Goal: Information Seeking & Learning: Learn about a topic

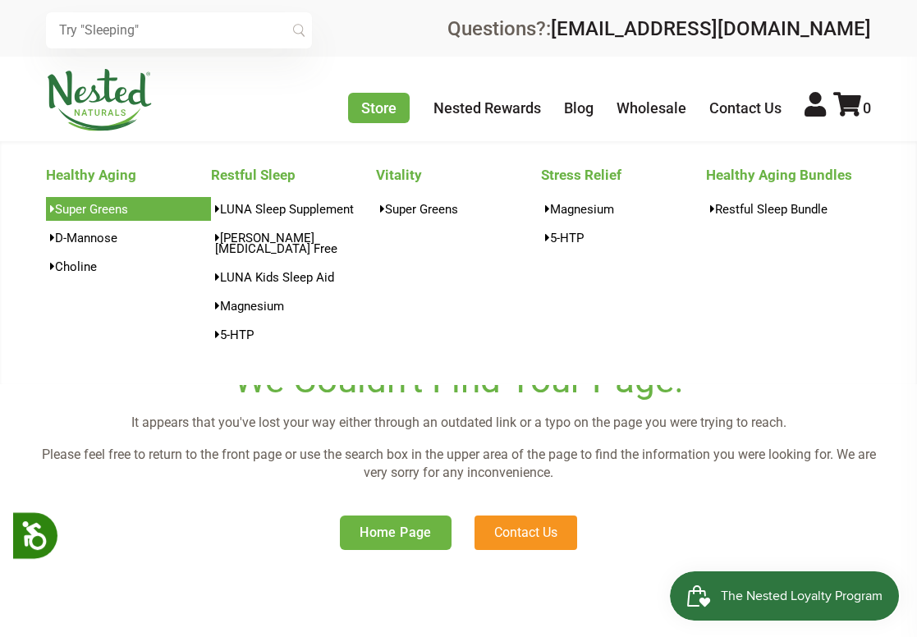
click at [101, 215] on link "Super Greens" at bounding box center [128, 209] width 165 height 24
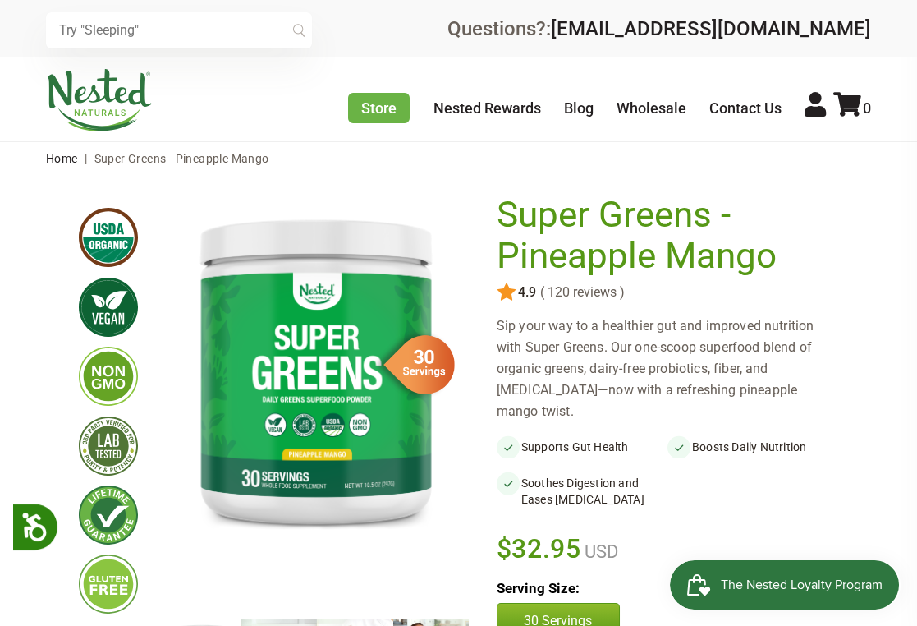
click at [196, 36] on input "text" at bounding box center [179, 30] width 266 height 36
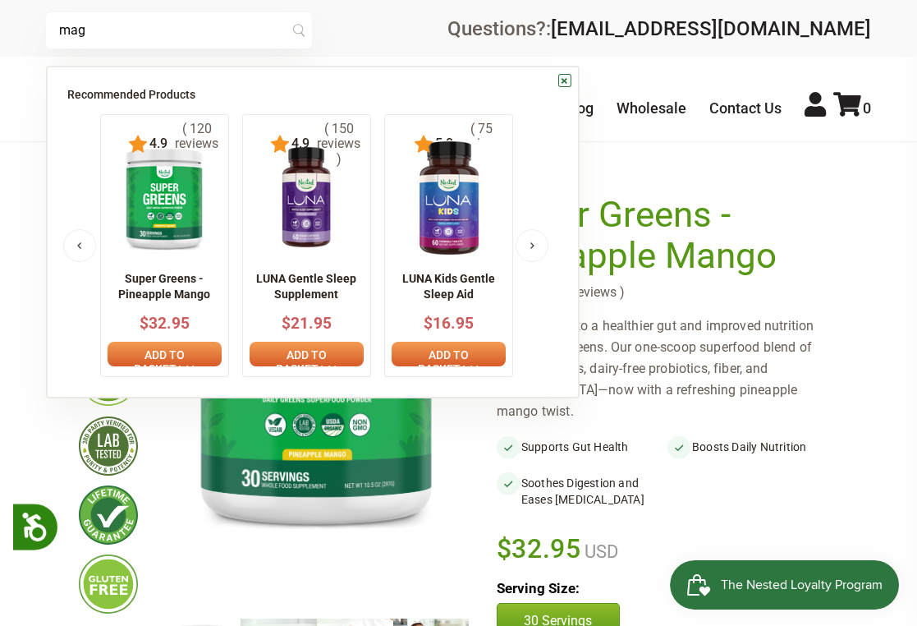
type input "mag"
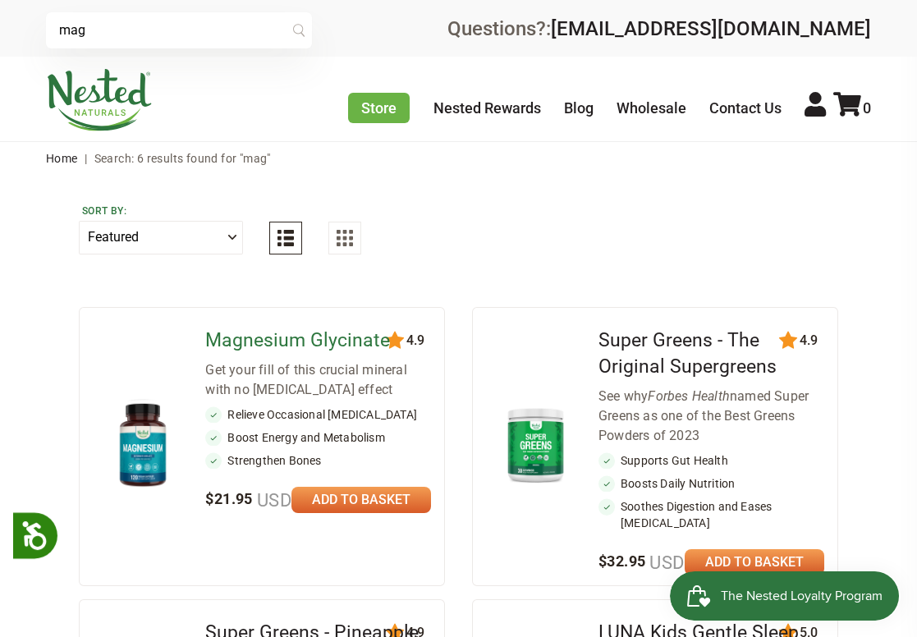
click at [296, 337] on link "Magnesium Glycinate" at bounding box center [297, 340] width 185 height 22
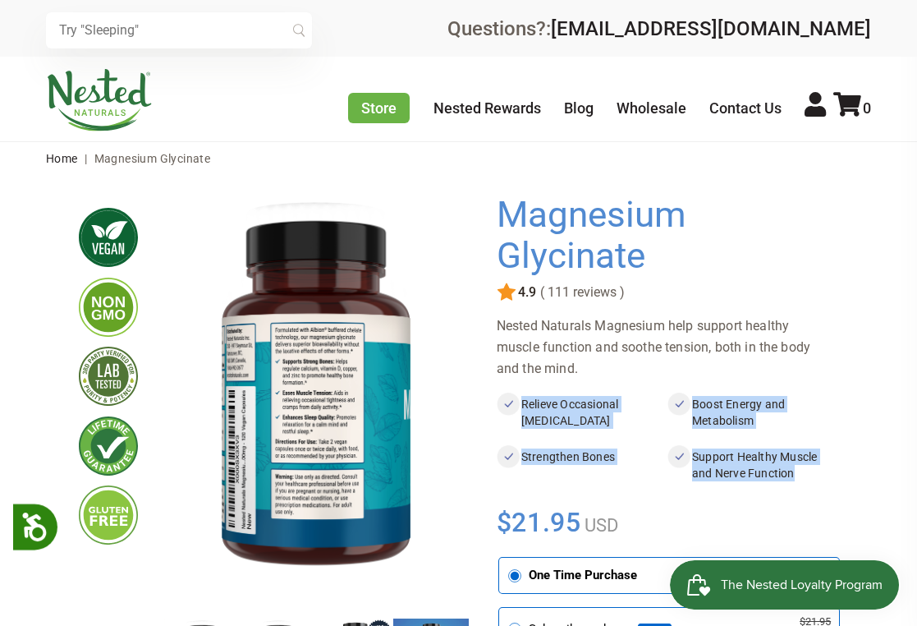
drag, startPoint x: 521, startPoint y: 406, endPoint x: 825, endPoint y: 468, distance: 310.1
click at [825, 468] on ul "Relieve Occasional Muscle Cramping Boost Energy and Metabolism Strengthen Bones…" at bounding box center [668, 431] width 342 height 105
copy ul "Relieve Occasional Muscle Cramping Boost Energy and Metabolism Strengthen Bones…"
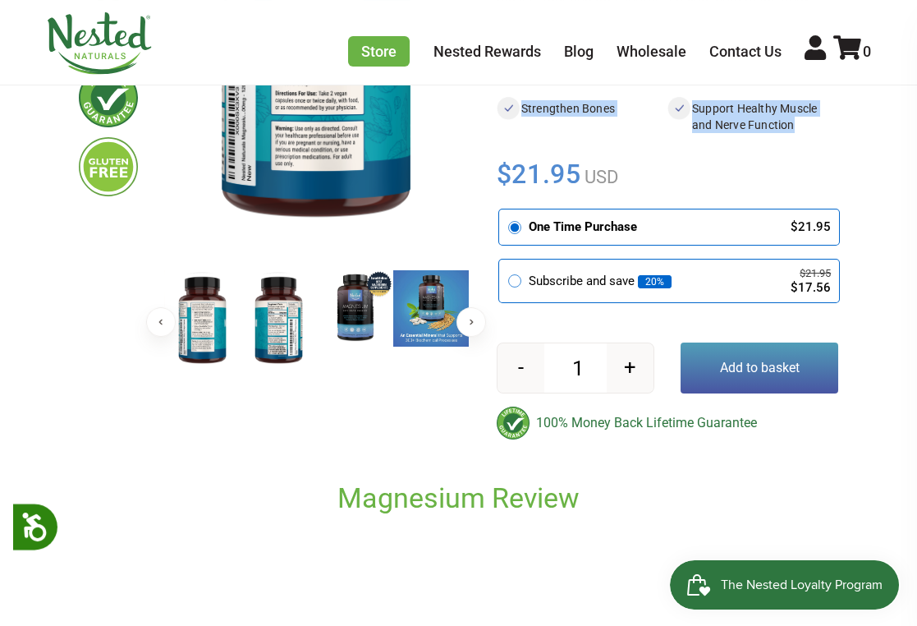
click at [418, 325] on img at bounding box center [431, 308] width 76 height 76
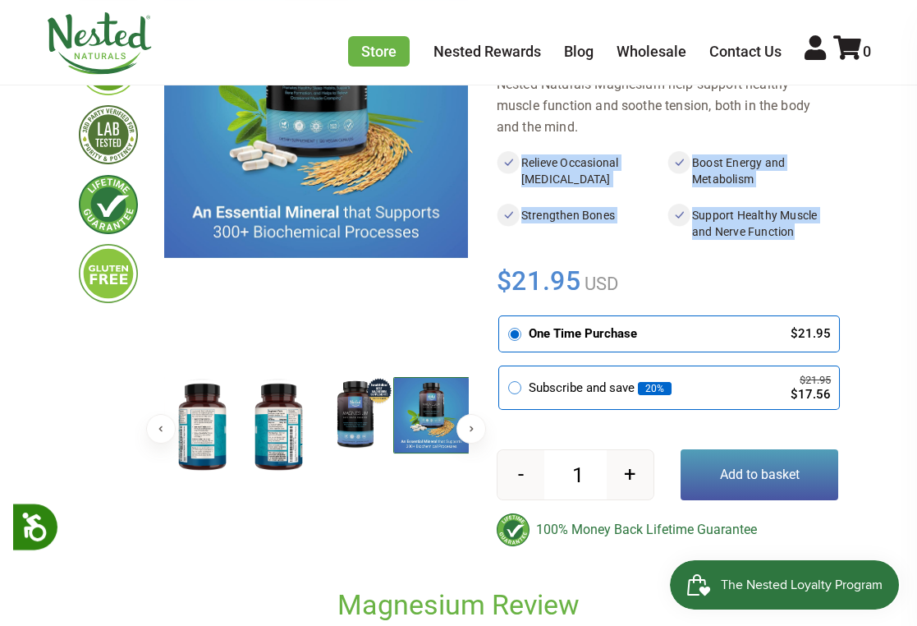
scroll to position [240, 0]
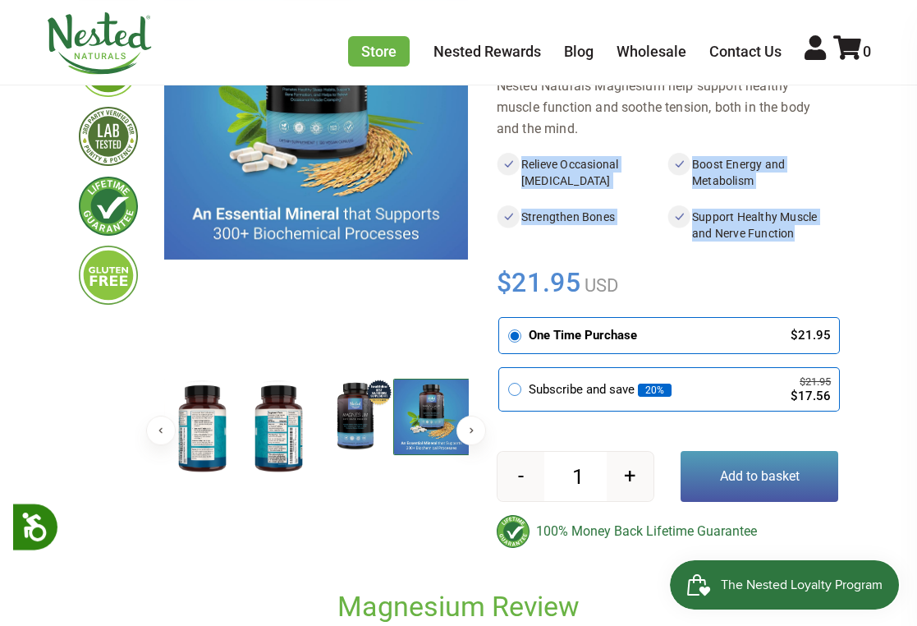
click at [470, 427] on button "Next" at bounding box center [471, 430] width 30 height 30
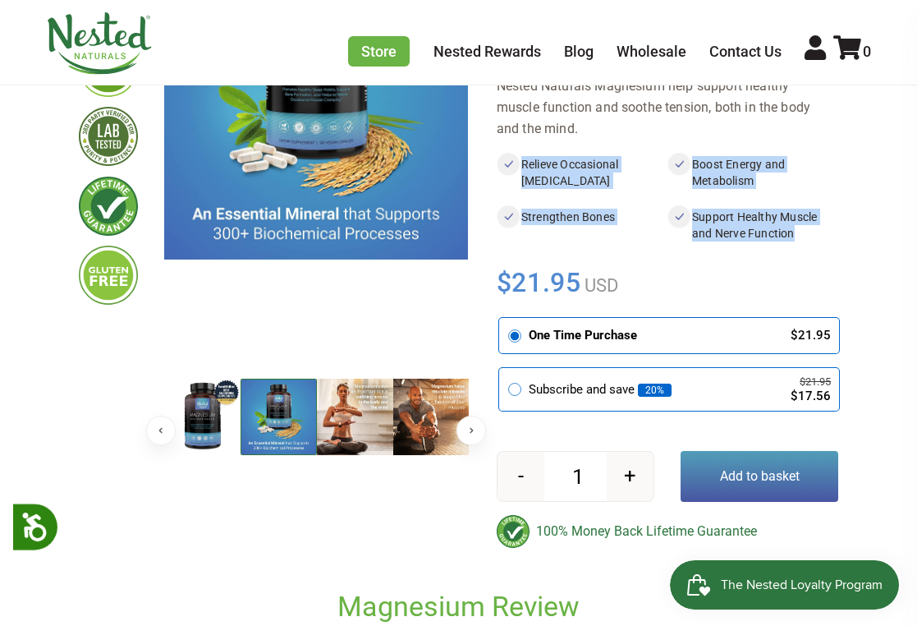
click at [469, 429] on button "Next" at bounding box center [471, 430] width 30 height 30
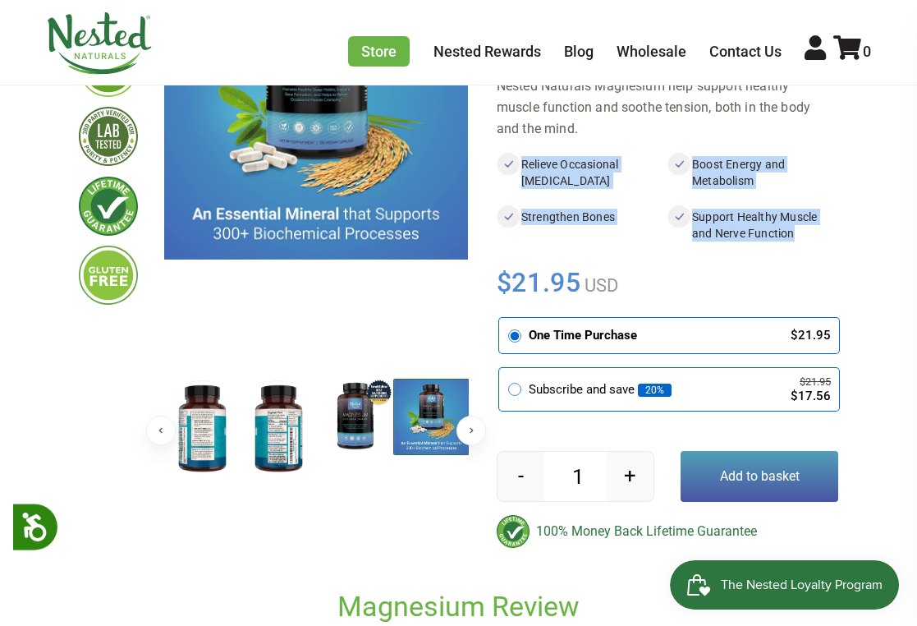
click at [160, 427] on button "Previous" at bounding box center [161, 430] width 30 height 30
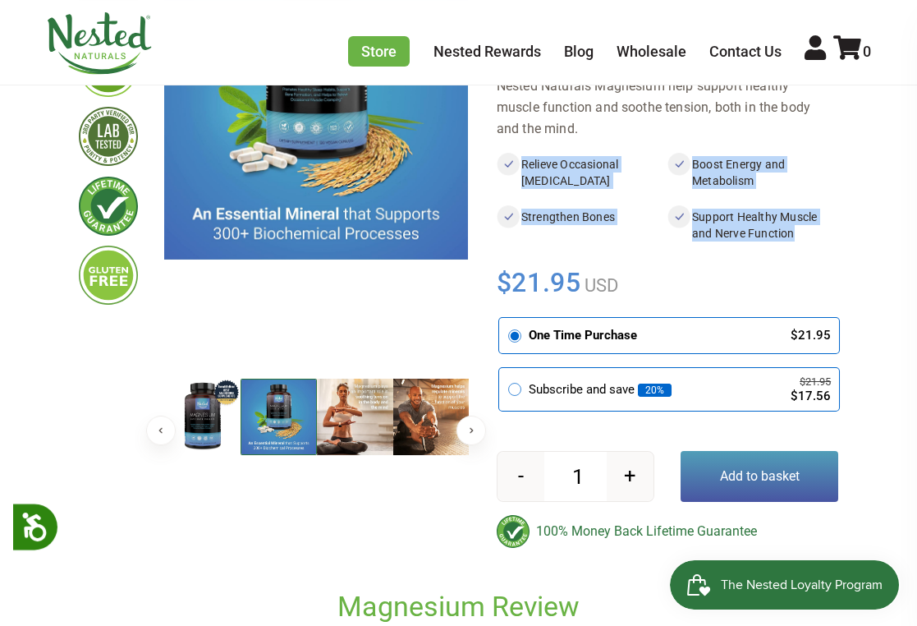
click at [330, 401] on img at bounding box center [355, 416] width 76 height 76
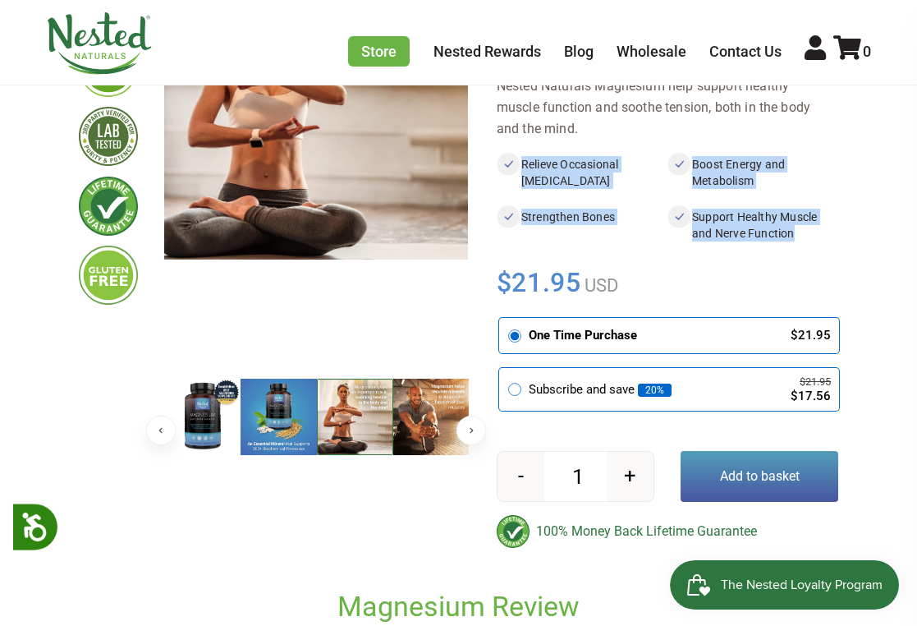
click at [365, 408] on img at bounding box center [355, 416] width 76 height 76
click at [434, 412] on img at bounding box center [431, 416] width 76 height 76
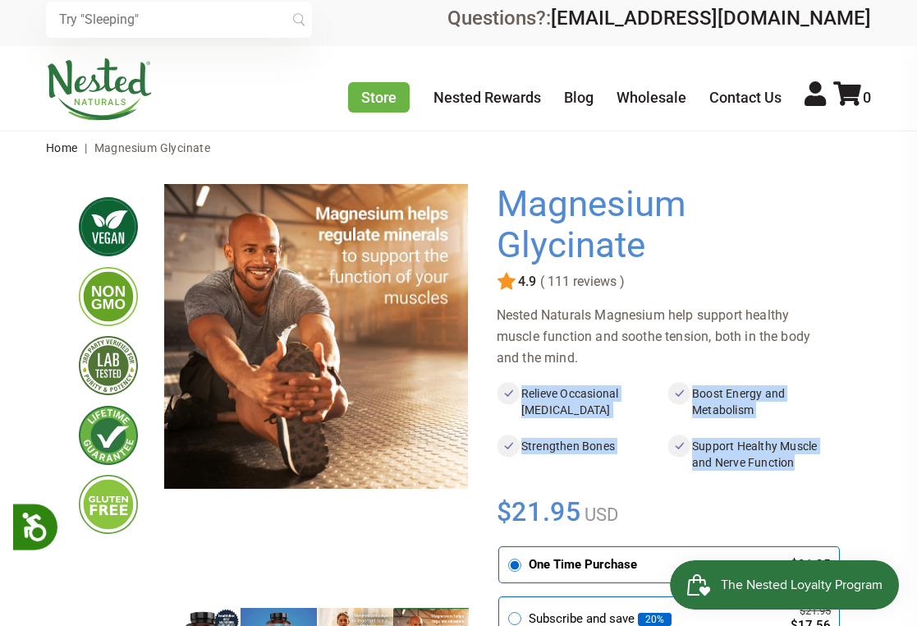
scroll to position [11, 0]
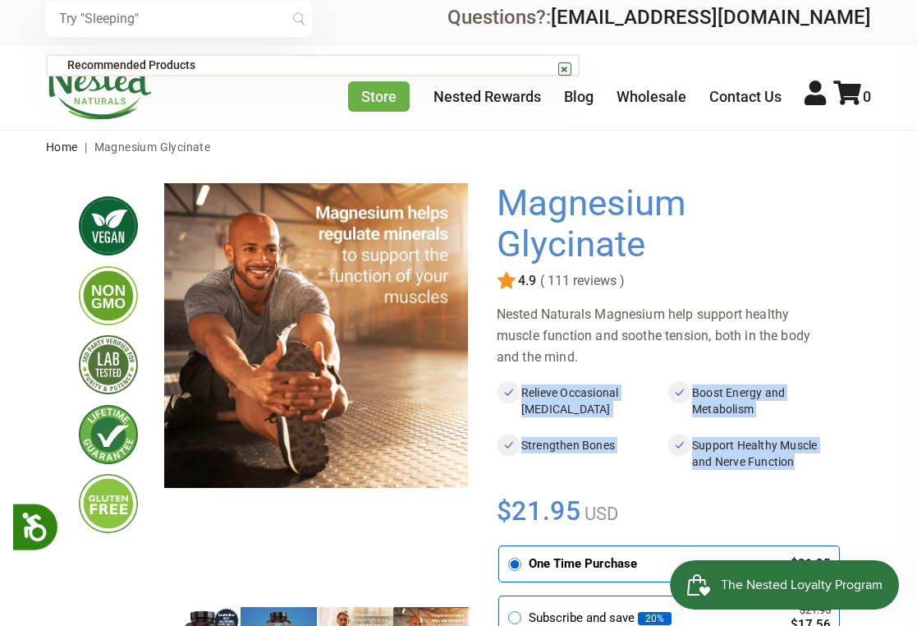
click at [183, 26] on input "text" at bounding box center [179, 19] width 266 height 36
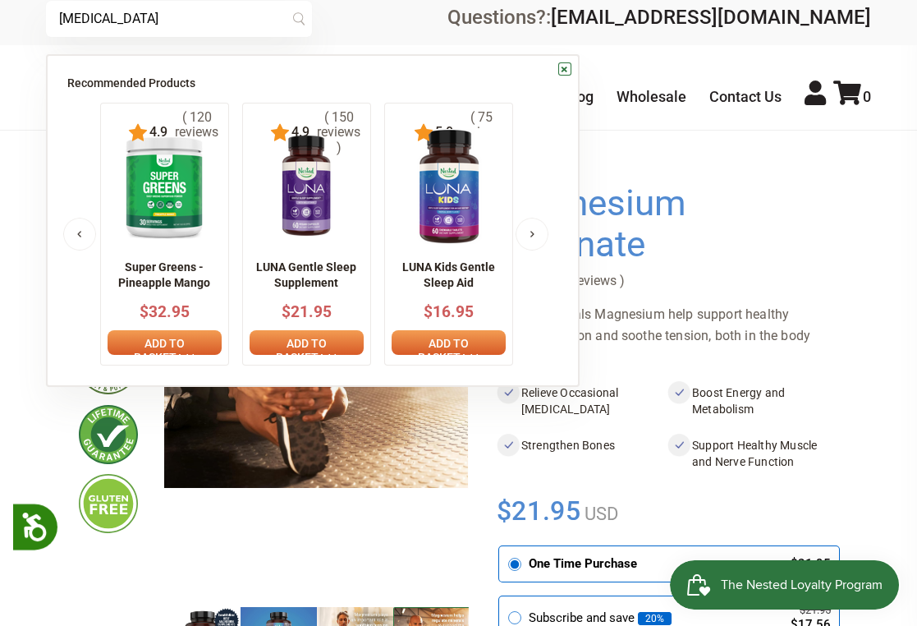
type input "choline"
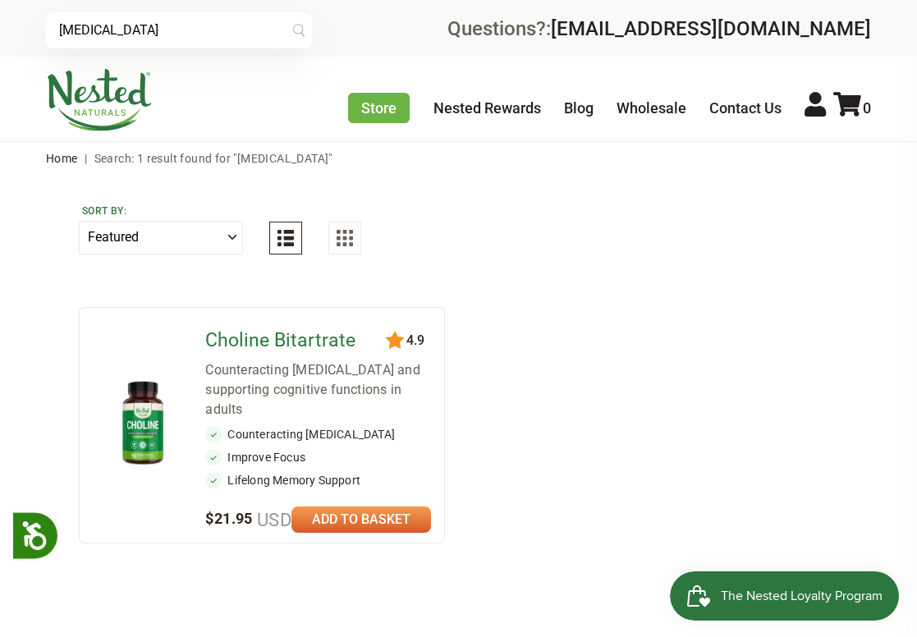
click at [235, 332] on link "Choline Bitartrate" at bounding box center [280, 340] width 150 height 22
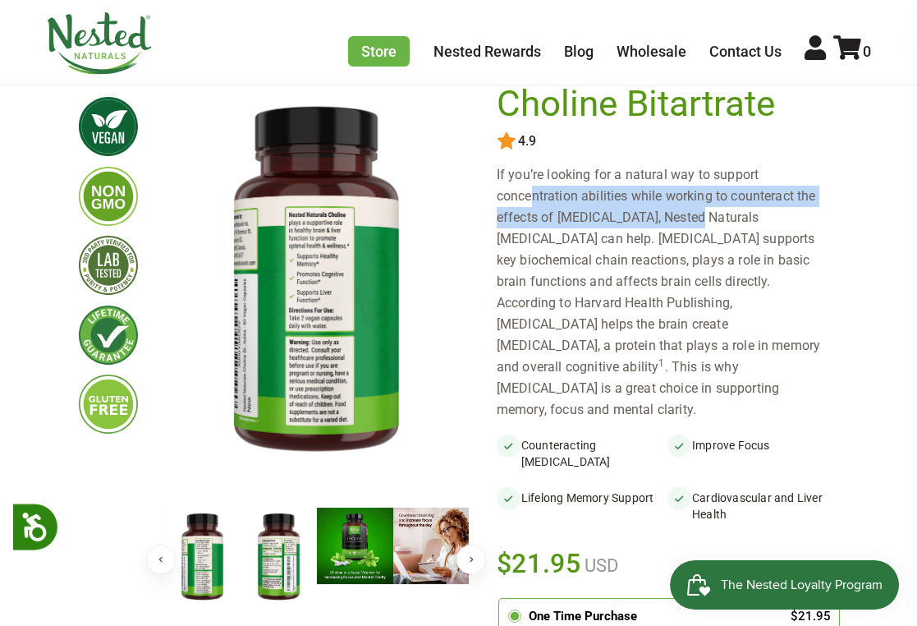
drag, startPoint x: 713, startPoint y: 175, endPoint x: 610, endPoint y: 222, distance: 113.9
click at [610, 222] on div "If you’re looking for a natural way to support concentration abilities while wo…" at bounding box center [668, 292] width 342 height 256
copy div "support concentration abilities while working to counteract the effects of brai…"
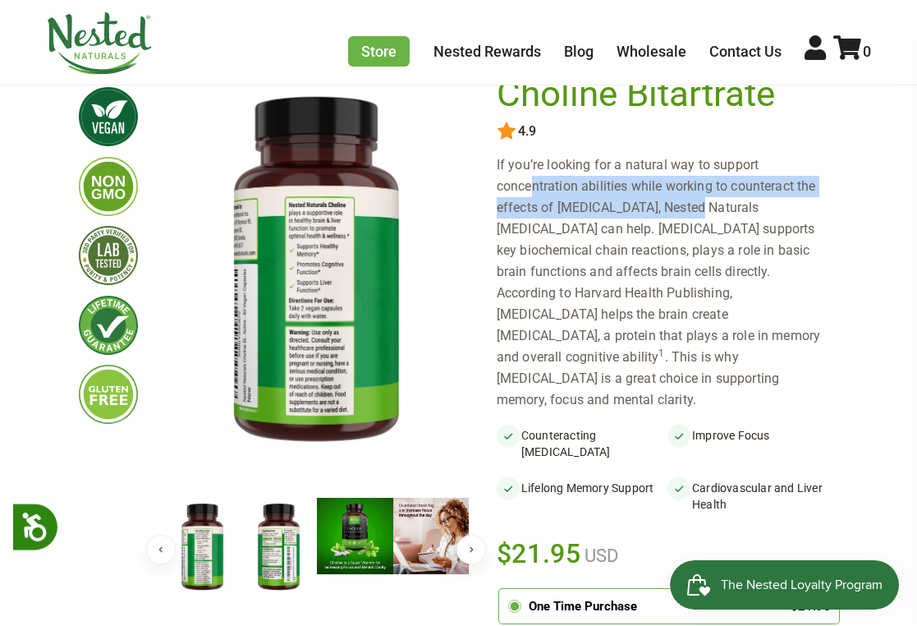
scroll to position [122, 0]
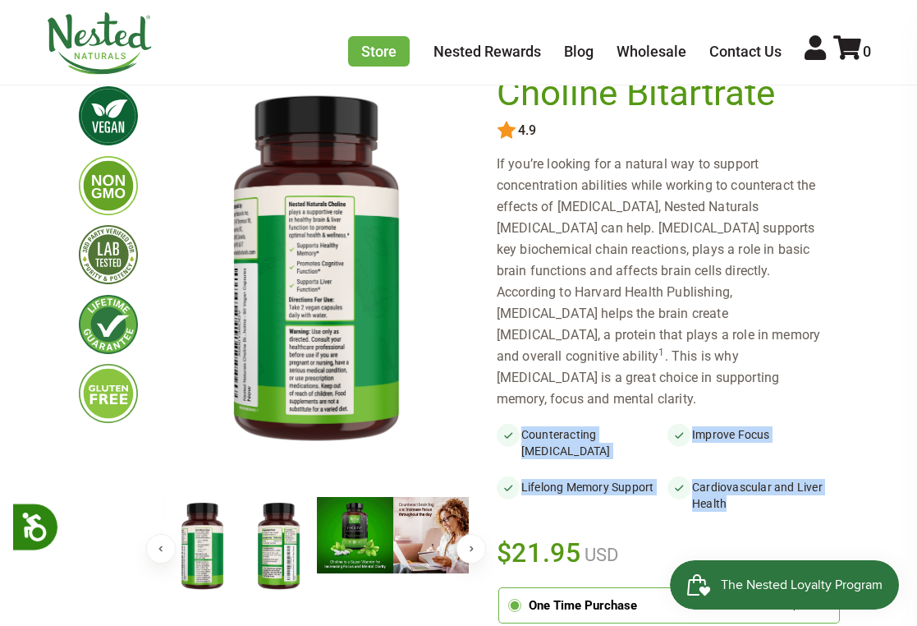
drag, startPoint x: 522, startPoint y: 393, endPoint x: 775, endPoint y: 444, distance: 257.9
click at [775, 444] on ul "Counteracting Brain Fog Improve Focus Lifelong Memory Support Cardiovascular an…" at bounding box center [668, 462] width 342 height 105
copy ul "Counteracting Brain Fog Improve Focus Lifelong Memory Support Cardiovascular an…"
click at [123, 29] on img at bounding box center [99, 43] width 107 height 62
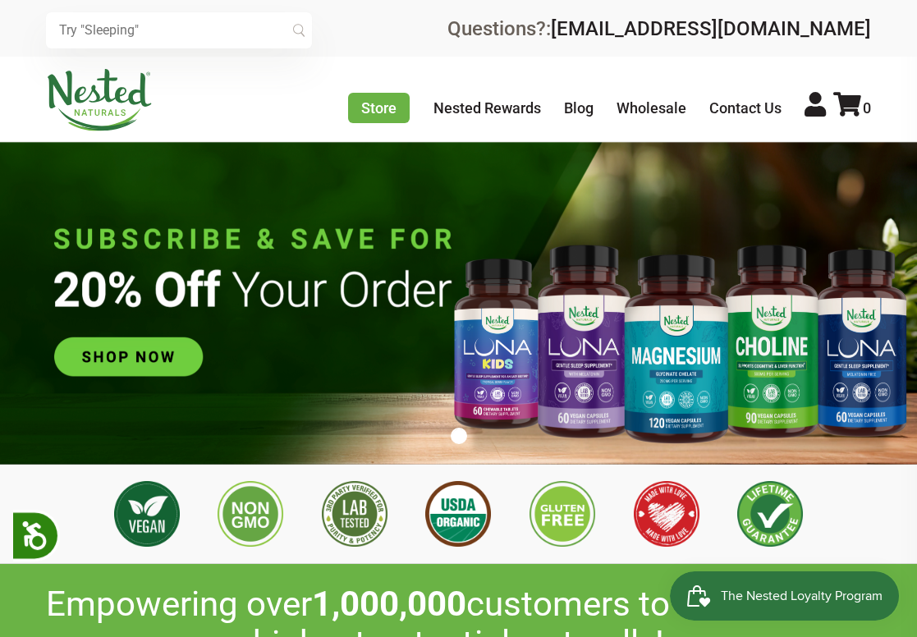
scroll to position [0, 257]
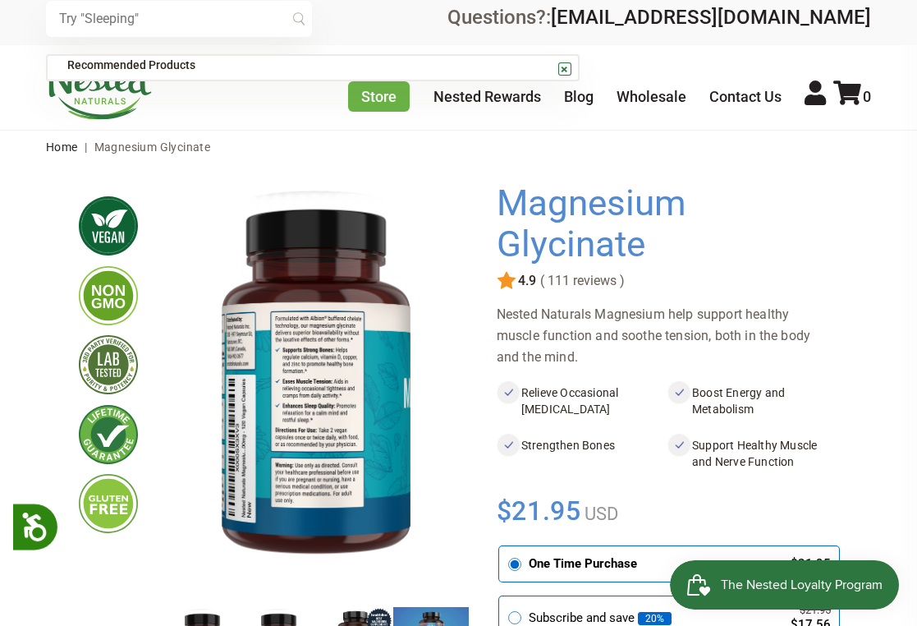
click at [172, 27] on input "text" at bounding box center [179, 19] width 266 height 36
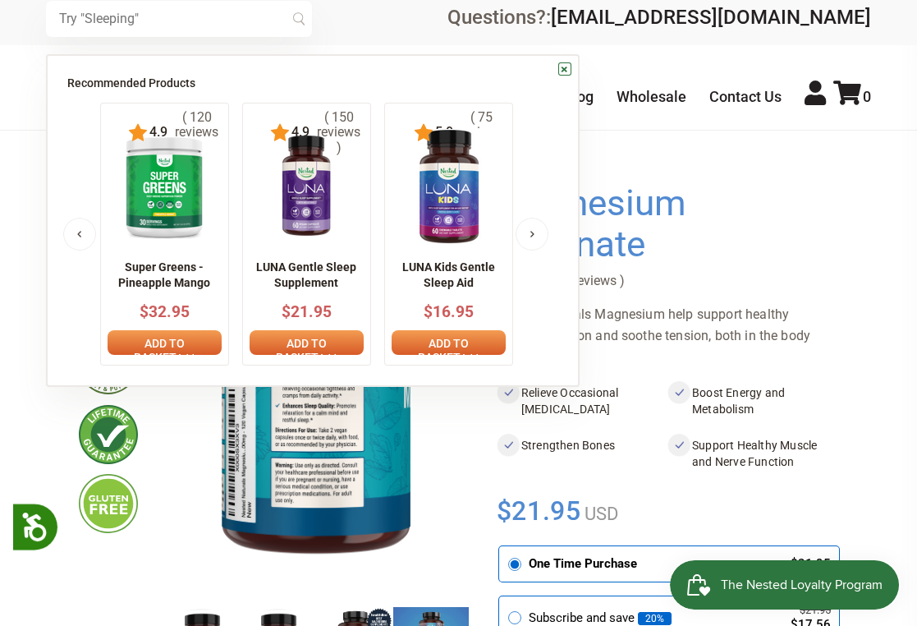
click at [167, 273] on p "Super Greens - Pineapple Mango" at bounding box center [165, 275] width 114 height 32
click at [167, 188] on img at bounding box center [164, 186] width 100 height 115
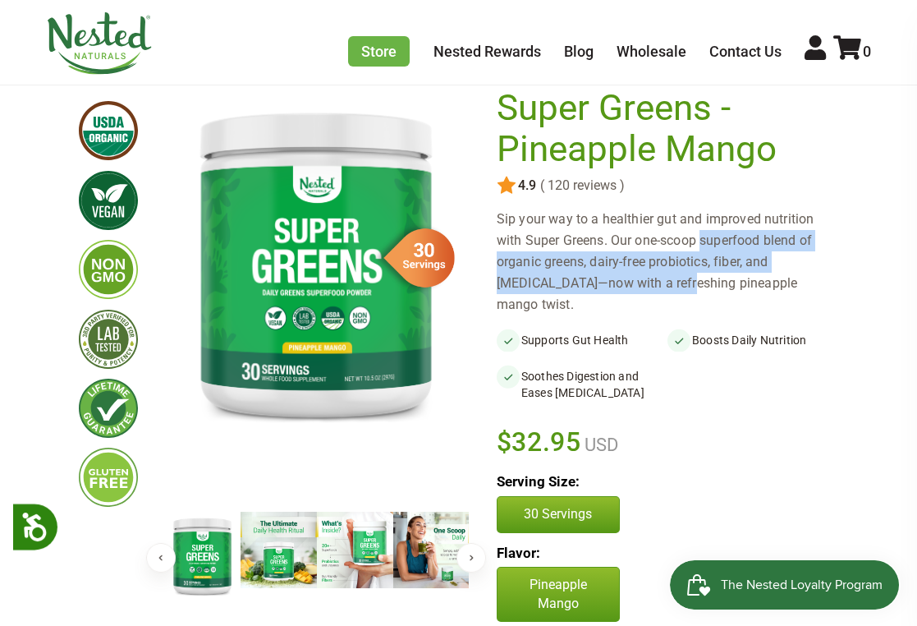
drag, startPoint x: 617, startPoint y: 239, endPoint x: 608, endPoint y: 288, distance: 50.1
click at [608, 288] on div "Sip your way to a healthier gut and improved nutrition with Super Greens. Our o…" at bounding box center [668, 262] width 342 height 107
copy div "ur one-scoop superfood blend of organic greens, dairy-free probiotics, fiber, a…"
